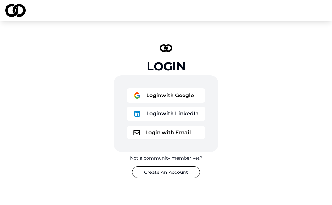
click at [172, 136] on button "Login with Email" at bounding box center [166, 132] width 79 height 13
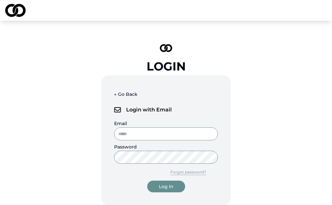
click at [143, 136] on input "Email" at bounding box center [166, 133] width 104 height 13
click at [134, 134] on input "Email" at bounding box center [166, 133] width 104 height 13
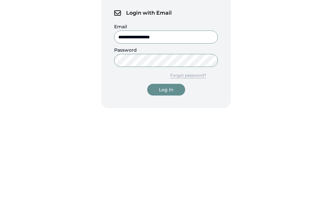
type input "**********"
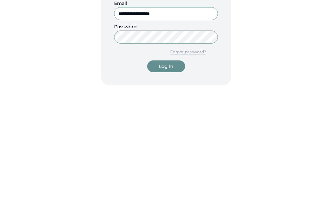
click at [166, 183] on div "Log In" at bounding box center [166, 186] width 15 height 6
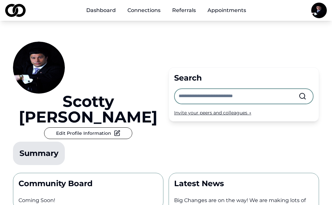
click at [88, 127] on button "Edit Profile Information" at bounding box center [88, 133] width 88 height 12
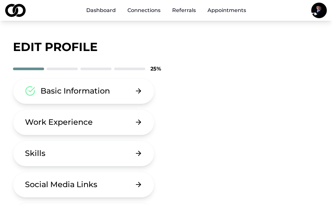
click at [110, 122] on button "Work Experience" at bounding box center [84, 122] width 142 height 26
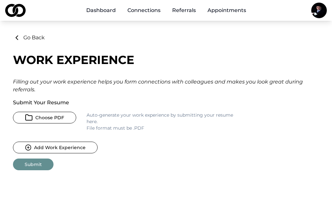
click at [60, 116] on button "Choose PDF" at bounding box center [44, 118] width 63 height 12
